Goal: Transaction & Acquisition: Purchase product/service

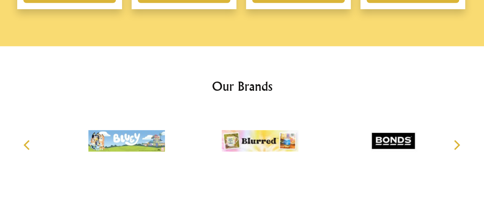
scroll to position [1168, 0]
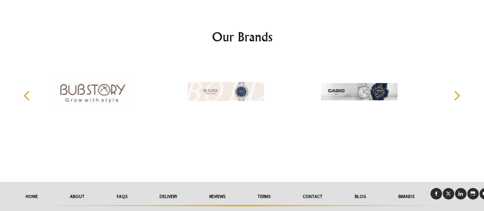
click at [73, 188] on link "About" at bounding box center [77, 196] width 47 height 17
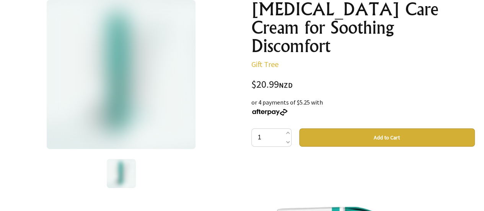
scroll to position [96, 0]
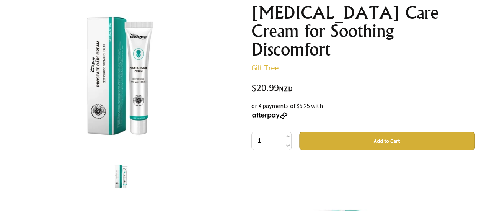
click at [344, 132] on button "Add to Cart" at bounding box center [387, 141] width 176 height 18
